Goal: Answer question/provide support: Share knowledge or assist other users

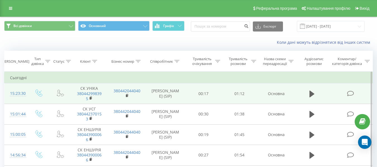
click at [352, 91] on icon at bounding box center [350, 94] width 7 height 6
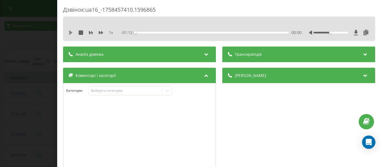
click at [70, 32] on icon at bounding box center [70, 32] width 3 height 4
click at [166, 91] on icon at bounding box center [168, 91] width 6 height 6
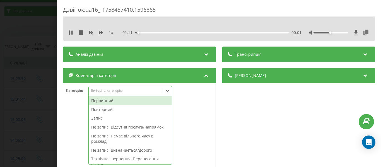
scroll to position [15, 0]
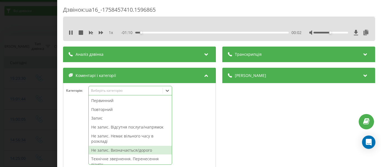
click at [143, 151] on div "Не запис. Визначається/дорого" at bounding box center [130, 150] width 83 height 9
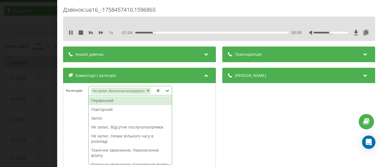
click at [159, 90] on icon at bounding box center [158, 90] width 3 height 3
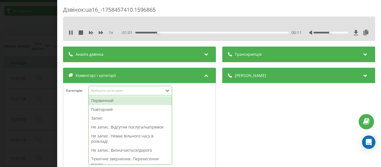
click at [145, 128] on div "Не запис. Відсутня послуга/напрямок" at bounding box center [130, 127] width 83 height 9
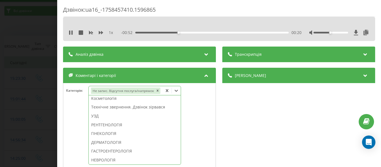
scroll to position [150, 0]
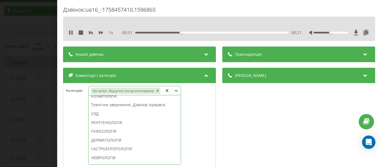
drag, startPoint x: 101, startPoint y: 114, endPoint x: 26, endPoint y: 36, distance: 108.6
click at [101, 114] on div "УЗД" at bounding box center [135, 113] width 92 height 9
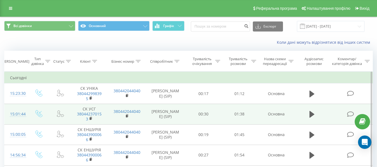
click at [349, 113] on icon at bounding box center [350, 114] width 7 height 6
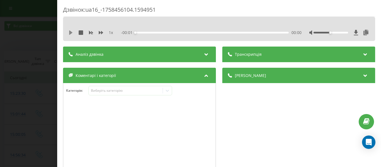
click at [70, 33] on icon at bounding box center [70, 32] width 3 height 4
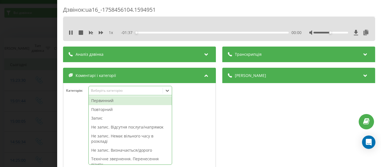
click at [169, 92] on icon at bounding box center [168, 91] width 6 height 6
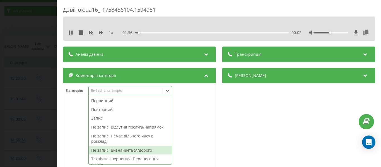
drag, startPoint x: 145, startPoint y: 150, endPoint x: 148, endPoint y: 145, distance: 6.0
click at [145, 150] on div "Не запис. Визначається/дорого" at bounding box center [130, 150] width 83 height 9
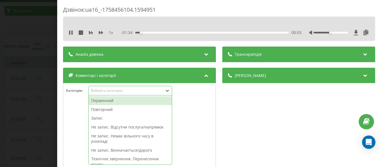
scroll to position [11, 0]
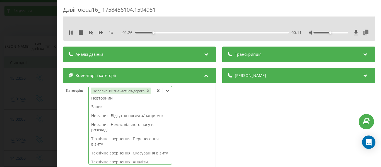
click at [158, 91] on icon at bounding box center [158, 90] width 3 height 3
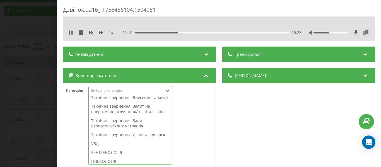
scroll to position [117, 0]
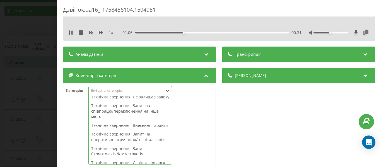
click at [115, 102] on div "Технічне звернення. Не залишав заявку" at bounding box center [130, 97] width 83 height 9
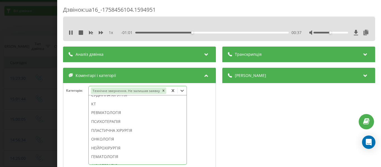
scroll to position [378, 0]
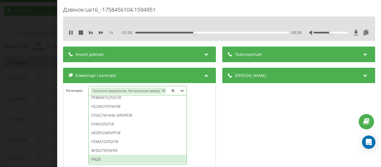
click at [99, 159] on div "ІНШЕ" at bounding box center [138, 159] width 98 height 9
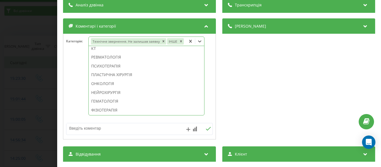
scroll to position [56, 0]
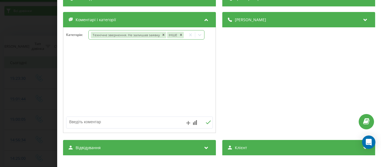
click at [80, 122] on textarea at bounding box center [124, 122] width 117 height 10
type textarea "запит на калькауляцію"
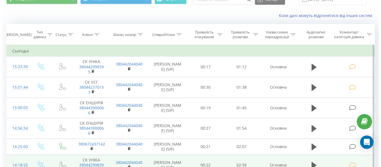
scroll to position [56, 0]
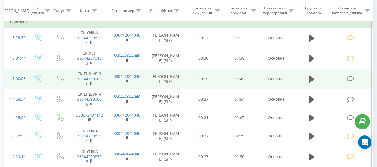
click at [351, 78] on icon at bounding box center [350, 79] width 7 height 6
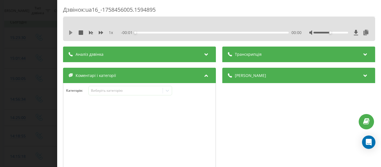
click at [70, 33] on icon at bounding box center [70, 32] width 3 height 4
click at [169, 90] on icon at bounding box center [168, 91] width 6 height 6
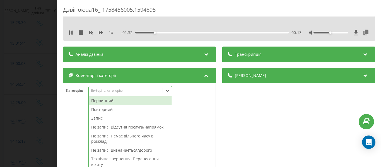
click at [136, 150] on div "Не запис. Визначається/дорого" at bounding box center [130, 150] width 83 height 9
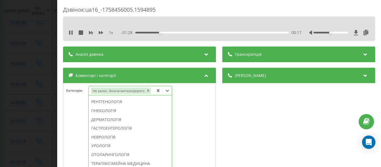
scroll to position [189, 0]
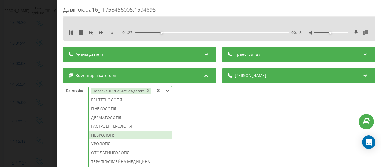
click at [104, 140] on div "НЕВРОЛОГІЯ" at bounding box center [130, 135] width 83 height 9
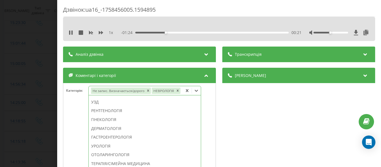
scroll to position [56, 0]
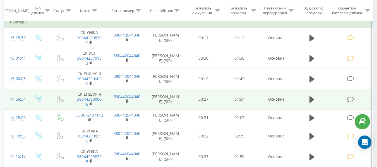
click at [352, 100] on icon at bounding box center [350, 100] width 7 height 6
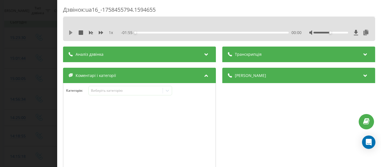
click at [71, 32] on icon at bounding box center [70, 32] width 3 height 4
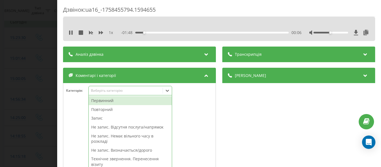
click at [169, 91] on icon at bounding box center [168, 91] width 6 height 6
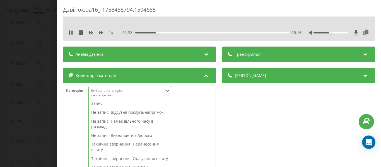
scroll to position [37, 0]
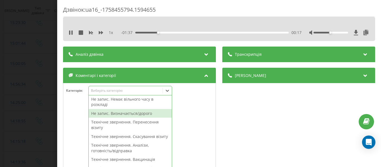
drag, startPoint x: 141, startPoint y: 112, endPoint x: 173, endPoint y: 116, distance: 32.9
click at [141, 112] on div "Не запис. Визначається/дорого" at bounding box center [130, 113] width 83 height 9
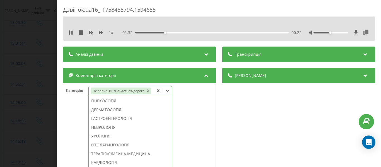
scroll to position [208, 0]
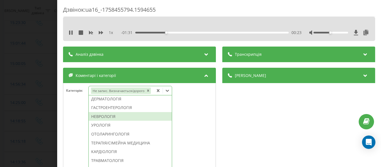
click at [107, 121] on div "НЕВРОЛОГІЯ" at bounding box center [130, 116] width 83 height 9
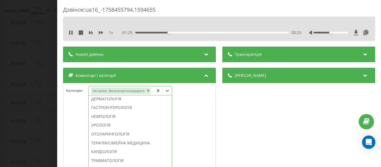
scroll to position [169, 0]
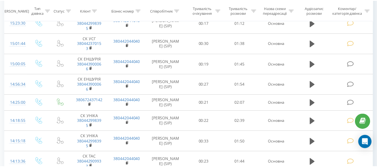
scroll to position [56, 0]
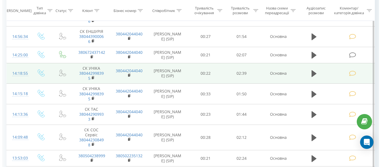
scroll to position [84, 0]
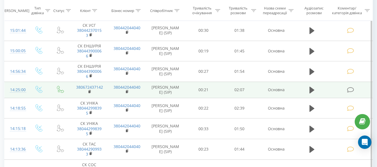
click at [355, 88] on td at bounding box center [350, 90] width 43 height 16
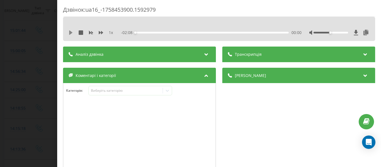
click at [71, 33] on icon at bounding box center [70, 32] width 3 height 4
click at [168, 91] on icon at bounding box center [168, 91] width 6 height 6
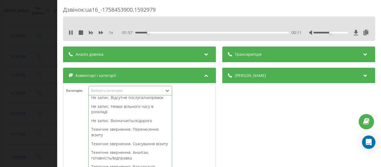
scroll to position [0, 0]
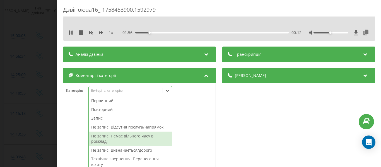
click at [142, 135] on div "Не запис. Немає вільного часу в розкладі" at bounding box center [130, 139] width 83 height 14
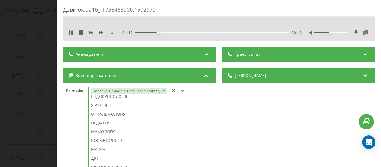
scroll to position [292, 0]
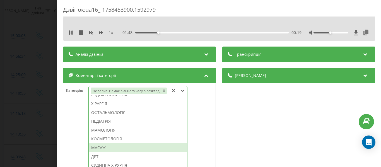
click at [107, 149] on div "МАСАЖ" at bounding box center [138, 147] width 99 height 9
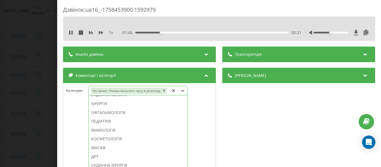
scroll to position [281, 0]
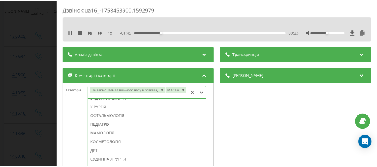
scroll to position [84, 0]
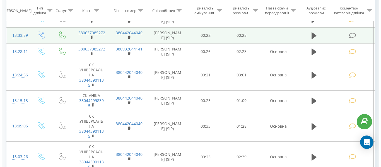
scroll to position [279, 0]
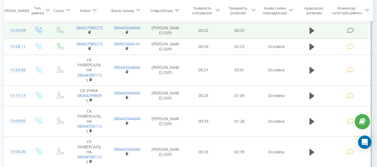
click at [347, 31] on icon at bounding box center [350, 31] width 7 height 6
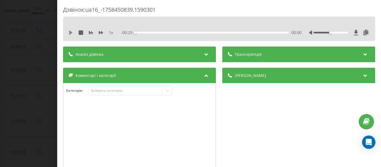
click at [71, 33] on icon at bounding box center [70, 32] width 3 height 4
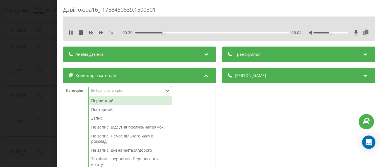
scroll to position [294, 0]
click at [168, 90] on icon at bounding box center [168, 91] width 6 height 6
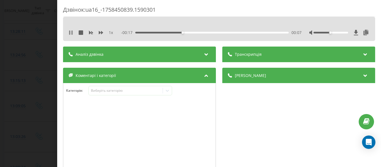
click at [71, 31] on icon at bounding box center [71, 32] width 4 height 4
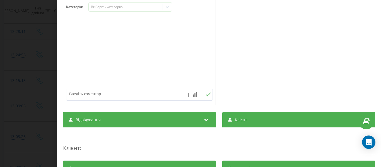
click at [73, 94] on textarea at bounding box center [124, 94] width 117 height 10
type textarea "исх звн пац, утчн по маршруту"
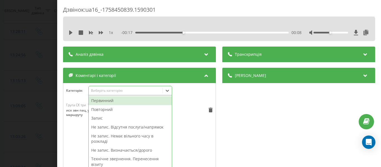
scroll to position [309, 0]
click at [168, 92] on icon at bounding box center [167, 91] width 3 height 2
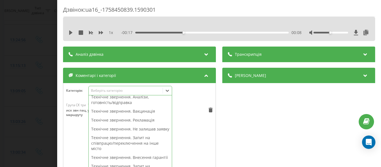
scroll to position [89, 0]
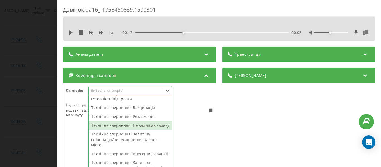
click at [134, 130] on div "Технічне звернення. Не залишав заявку" at bounding box center [130, 125] width 83 height 9
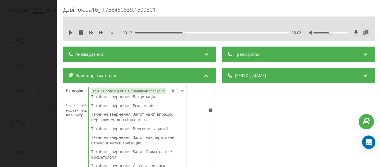
scroll to position [72, 0]
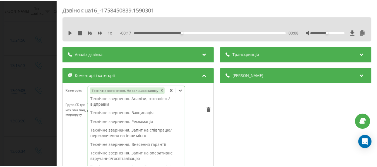
scroll to position [279, 0]
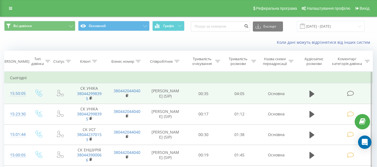
click at [351, 93] on icon at bounding box center [350, 94] width 7 height 6
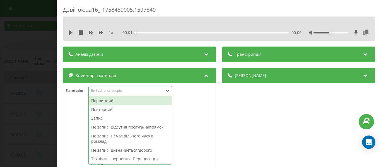
click at [170, 89] on icon at bounding box center [168, 91] width 6 height 6
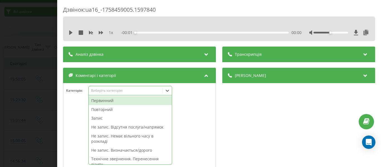
scroll to position [15, 0]
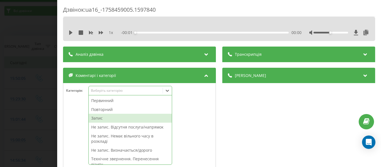
drag, startPoint x: 94, startPoint y: 119, endPoint x: 101, endPoint y: 112, distance: 9.5
click at [95, 118] on div "Запис" at bounding box center [130, 118] width 83 height 9
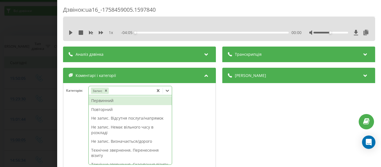
click at [101, 100] on div "Первинний" at bounding box center [130, 100] width 83 height 9
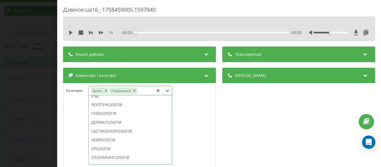
scroll to position [206, 0]
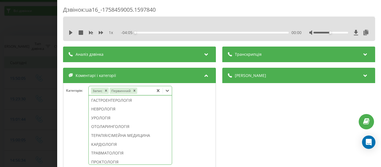
click at [109, 96] on div "ДЕРМАТОЛОГІЯ" at bounding box center [130, 91] width 83 height 9
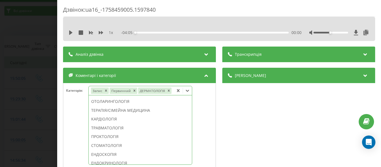
scroll to position [173, 0]
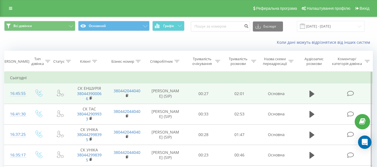
click at [349, 92] on icon at bounding box center [350, 94] width 7 height 6
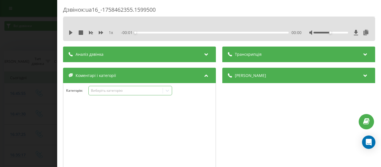
click at [168, 89] on icon at bounding box center [168, 91] width 6 height 6
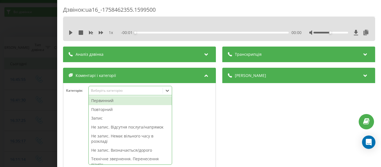
scroll to position [15, 0]
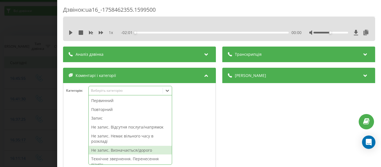
drag, startPoint x: 142, startPoint y: 150, endPoint x: 174, endPoint y: 117, distance: 46.4
click at [143, 150] on div "Не запис. Визначається/дорого" at bounding box center [130, 150] width 83 height 9
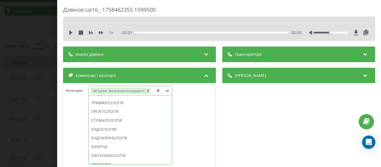
scroll to position [268, 0]
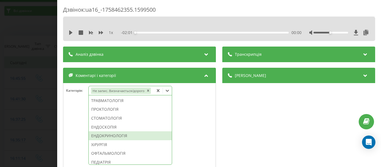
drag, startPoint x: 129, startPoint y: 152, endPoint x: 82, endPoint y: 37, distance: 124.9
click at [130, 140] on div "ЕНДОКРИНОЛОГІЯ" at bounding box center [130, 135] width 83 height 9
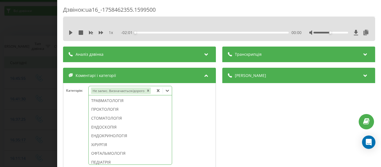
scroll to position [224, 0]
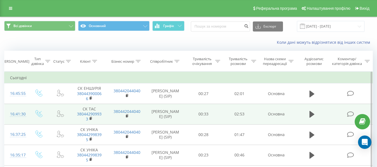
click at [347, 116] on icon at bounding box center [350, 114] width 7 height 6
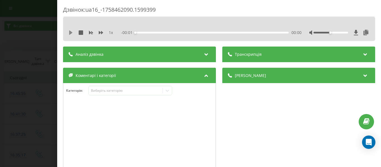
click at [69, 33] on icon at bounding box center [71, 32] width 4 height 4
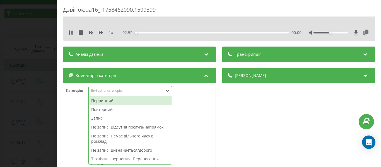
click at [170, 91] on icon at bounding box center [168, 91] width 6 height 6
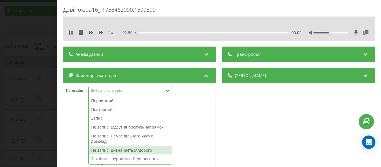
drag, startPoint x: 147, startPoint y: 152, endPoint x: 154, endPoint y: 142, distance: 11.7
click at [147, 151] on div "Не запис. Визначається/дорого" at bounding box center [130, 150] width 83 height 9
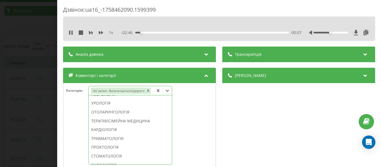
scroll to position [246, 0]
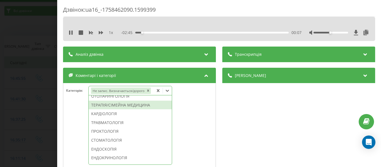
click at [132, 110] on div "ТЕРАПІЯ/СІМЕЙНА МЕДИЦИНА" at bounding box center [130, 105] width 83 height 9
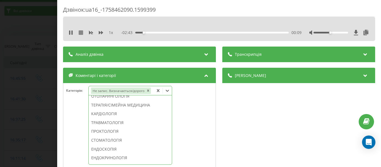
scroll to position [202, 0]
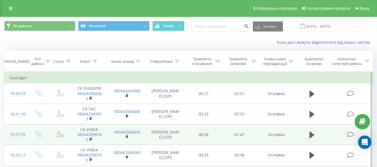
click at [350, 136] on icon at bounding box center [350, 135] width 7 height 6
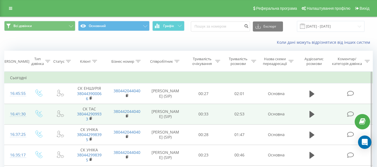
click at [348, 113] on icon at bounding box center [350, 114] width 7 height 6
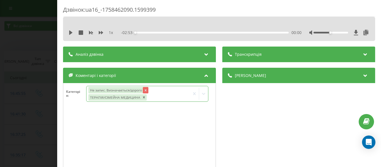
click at [145, 90] on icon "Remove Не запис. Визначається/дорого" at bounding box center [146, 90] width 4 height 4
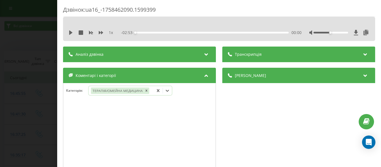
click at [170, 90] on icon at bounding box center [168, 91] width 6 height 6
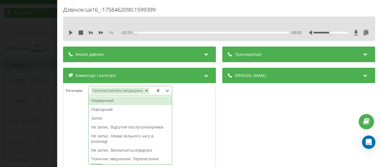
scroll to position [15, 0]
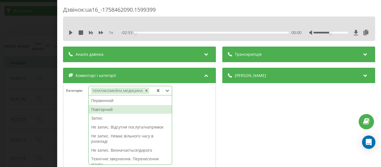
click at [101, 109] on div "Повторний" at bounding box center [130, 109] width 83 height 9
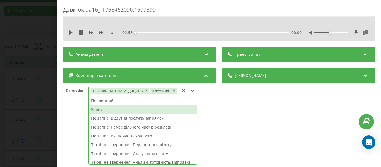
click at [98, 109] on div "Запис" at bounding box center [143, 109] width 109 height 9
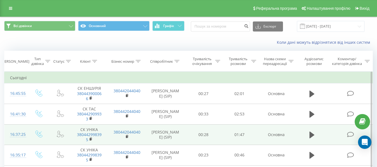
click at [349, 134] on icon at bounding box center [350, 135] width 7 height 6
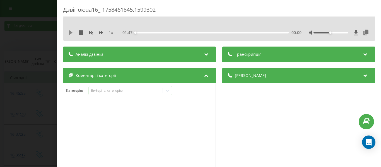
click at [72, 34] on icon at bounding box center [71, 32] width 4 height 4
click at [167, 91] on icon at bounding box center [168, 91] width 6 height 6
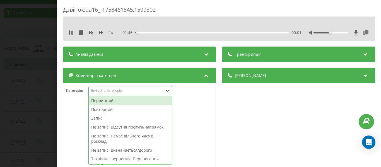
scroll to position [15, 0]
click at [141, 151] on div "Не запис. Визначається/дорого" at bounding box center [130, 150] width 83 height 9
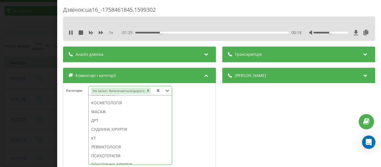
scroll to position [347, 0]
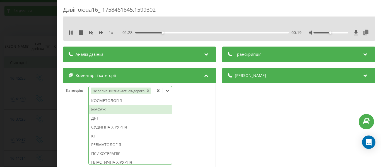
click at [93, 114] on div "МАСАЖ" at bounding box center [130, 109] width 83 height 9
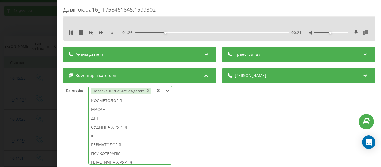
scroll to position [314, 0]
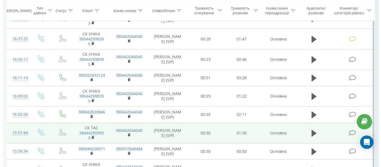
scroll to position [69, 0]
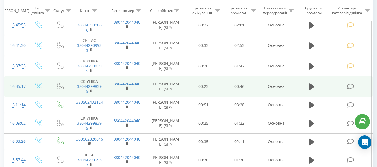
click at [352, 86] on icon at bounding box center [350, 87] width 7 height 6
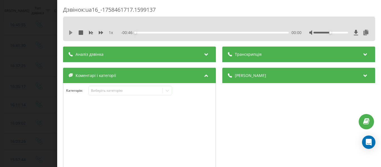
click at [71, 32] on icon at bounding box center [70, 32] width 3 height 4
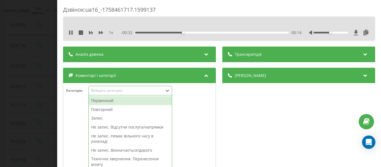
click at [171, 91] on div at bounding box center [167, 90] width 9 height 9
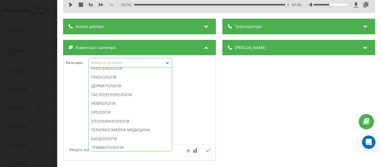
scroll to position [205, 0]
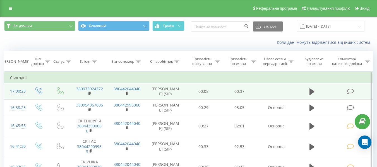
click at [350, 90] on icon at bounding box center [350, 91] width 7 height 6
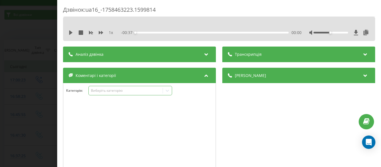
click at [169, 92] on icon at bounding box center [168, 91] width 6 height 6
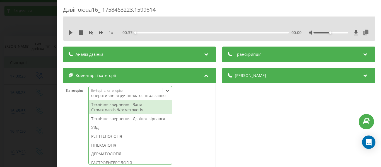
scroll to position [164, 0]
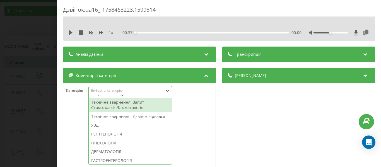
click at [124, 112] on div "Технічне звернення. Запит Стоматологія/Косметологія" at bounding box center [130, 105] width 83 height 14
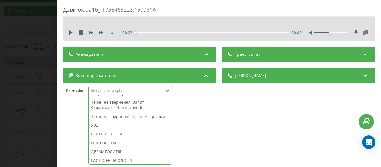
scroll to position [131, 0]
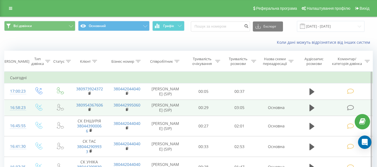
click at [351, 106] on icon at bounding box center [350, 108] width 7 height 6
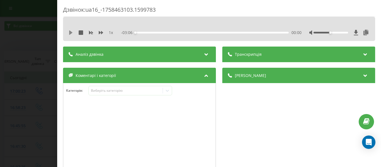
click at [69, 31] on icon at bounding box center [71, 32] width 4 height 4
click at [169, 90] on icon at bounding box center [168, 91] width 6 height 6
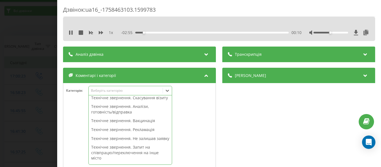
scroll to position [84, 0]
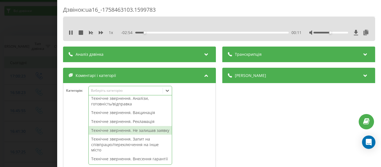
click at [143, 135] on div "Технічне звернення. Не залишав заявку" at bounding box center [130, 130] width 83 height 9
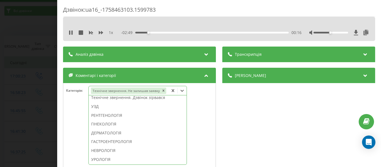
scroll to position [159, 0]
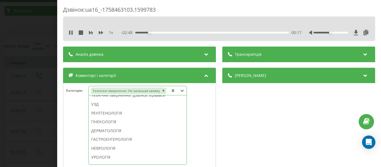
drag, startPoint x: 111, startPoint y: 149, endPoint x: 84, endPoint y: 107, distance: 50.1
click at [111, 148] on div "НЕВРОЛОГІЯ" at bounding box center [138, 148] width 98 height 9
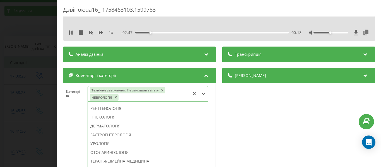
scroll to position [148, 0]
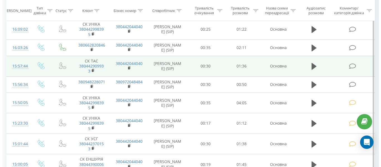
scroll to position [195, 0]
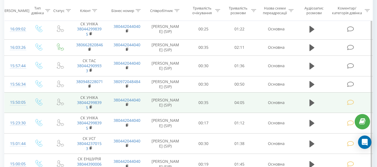
click at [351, 102] on icon at bounding box center [350, 103] width 7 height 6
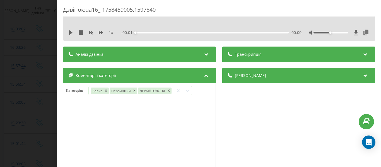
click at [68, 32] on div "1 x - 00:01 00:00 00:00" at bounding box center [219, 32] width 304 height 8
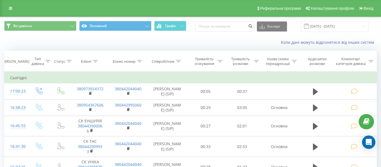
scroll to position [195, 0]
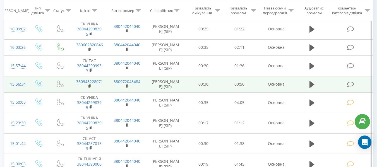
click at [349, 84] on icon at bounding box center [350, 84] width 7 height 6
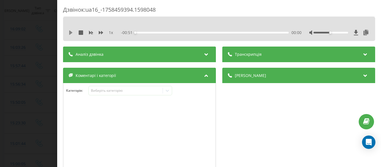
click at [70, 32] on icon at bounding box center [70, 32] width 3 height 4
click at [170, 91] on icon at bounding box center [168, 91] width 6 height 6
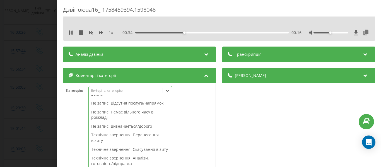
scroll to position [0, 0]
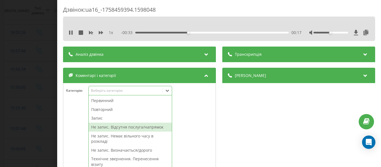
click at [150, 125] on div "Не запис. Відсутня послуга/напрямок" at bounding box center [130, 127] width 83 height 9
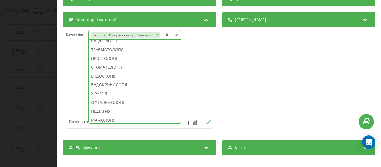
scroll to position [241, 0]
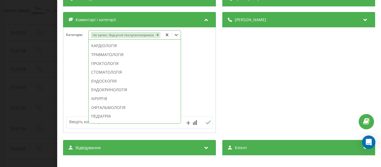
click at [117, 56] on div "ТРАВМАТОЛОГІЯ" at bounding box center [135, 54] width 92 height 9
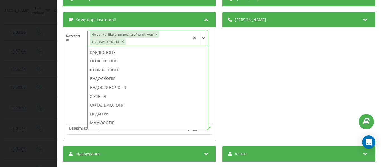
click at [76, 128] on textarea at bounding box center [124, 128] width 117 height 10
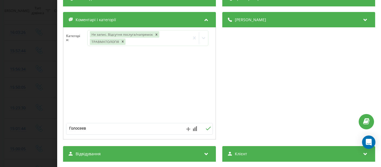
type textarea "Голосеево"
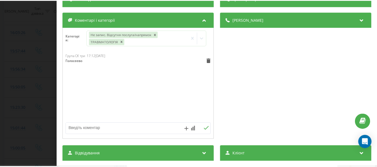
scroll to position [195, 0]
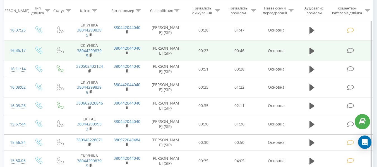
scroll to position [167, 0]
